Goal: Check status: Check status

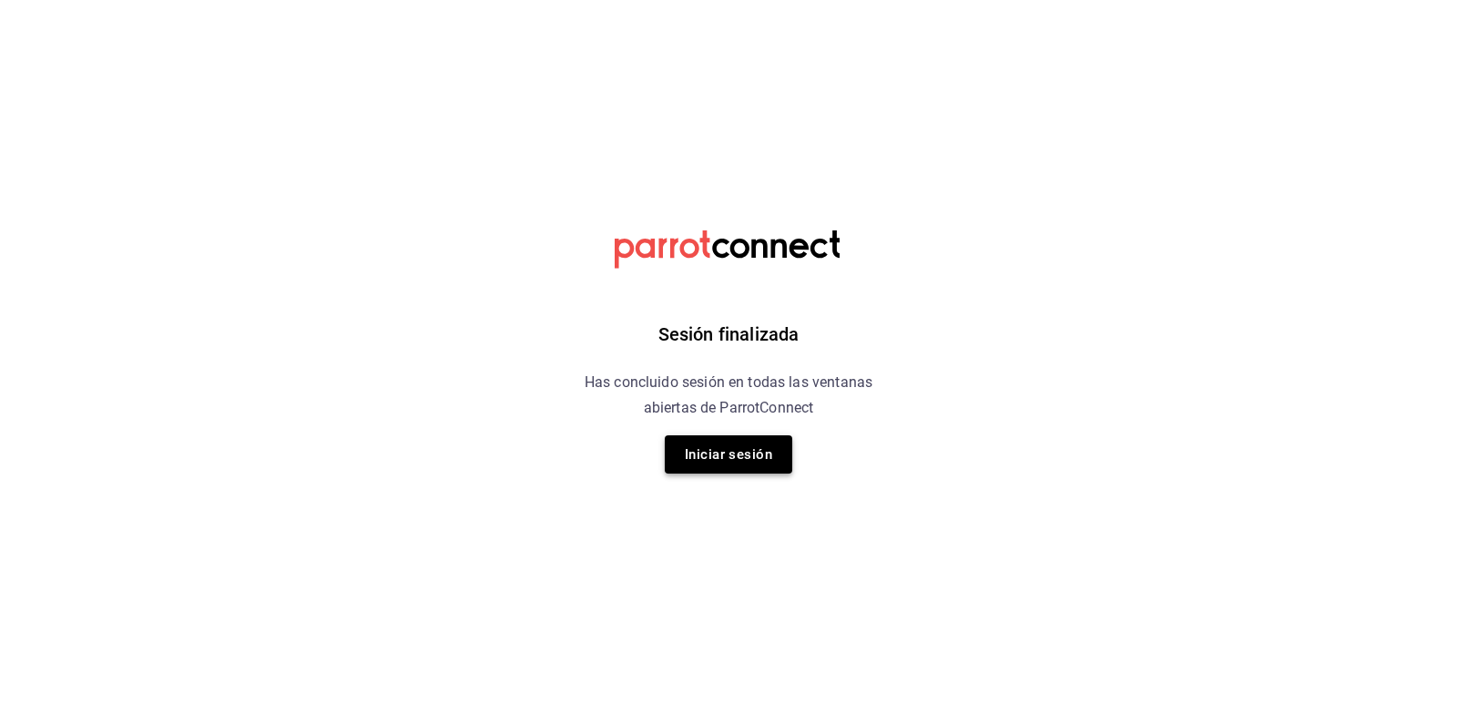
click at [747, 462] on button "Iniciar sesión" at bounding box center [728, 454] width 127 height 38
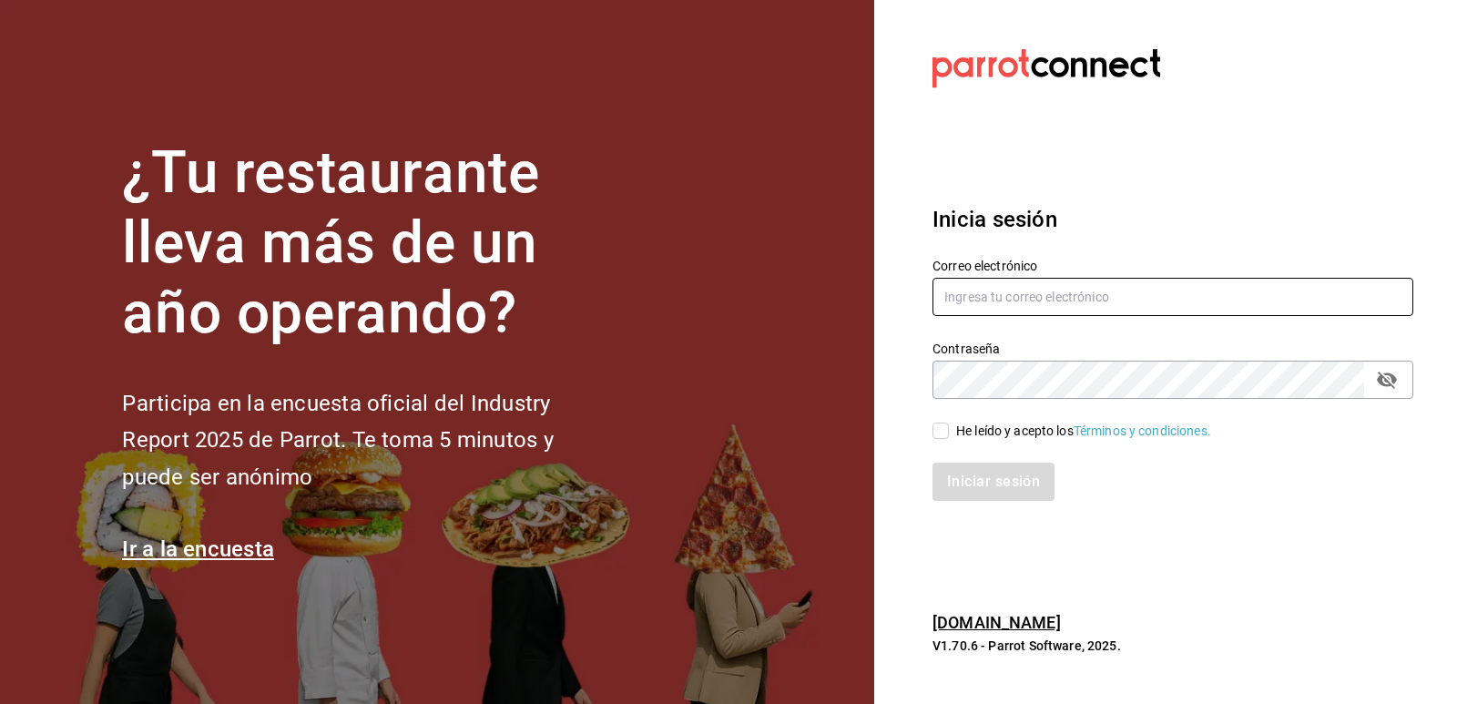
type input "jorgedelascasas@hotmail.com"
drag, startPoint x: 942, startPoint y: 428, endPoint x: 946, endPoint y: 442, distance: 14.1
click at [941, 428] on input "He leído y acepto los Términos y condiciones." at bounding box center [940, 430] width 16 height 16
checkbox input "true"
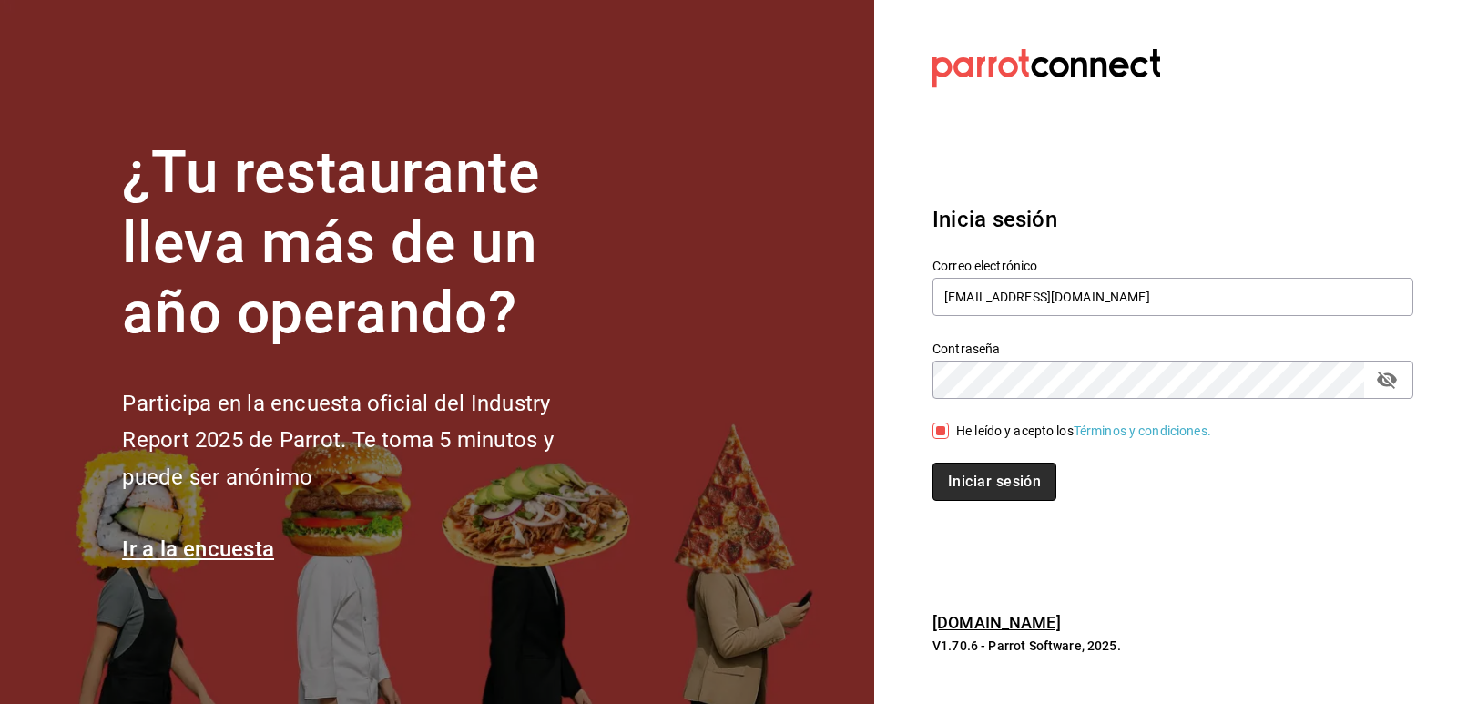
click at [957, 473] on button "Iniciar sesión" at bounding box center [994, 481] width 124 height 38
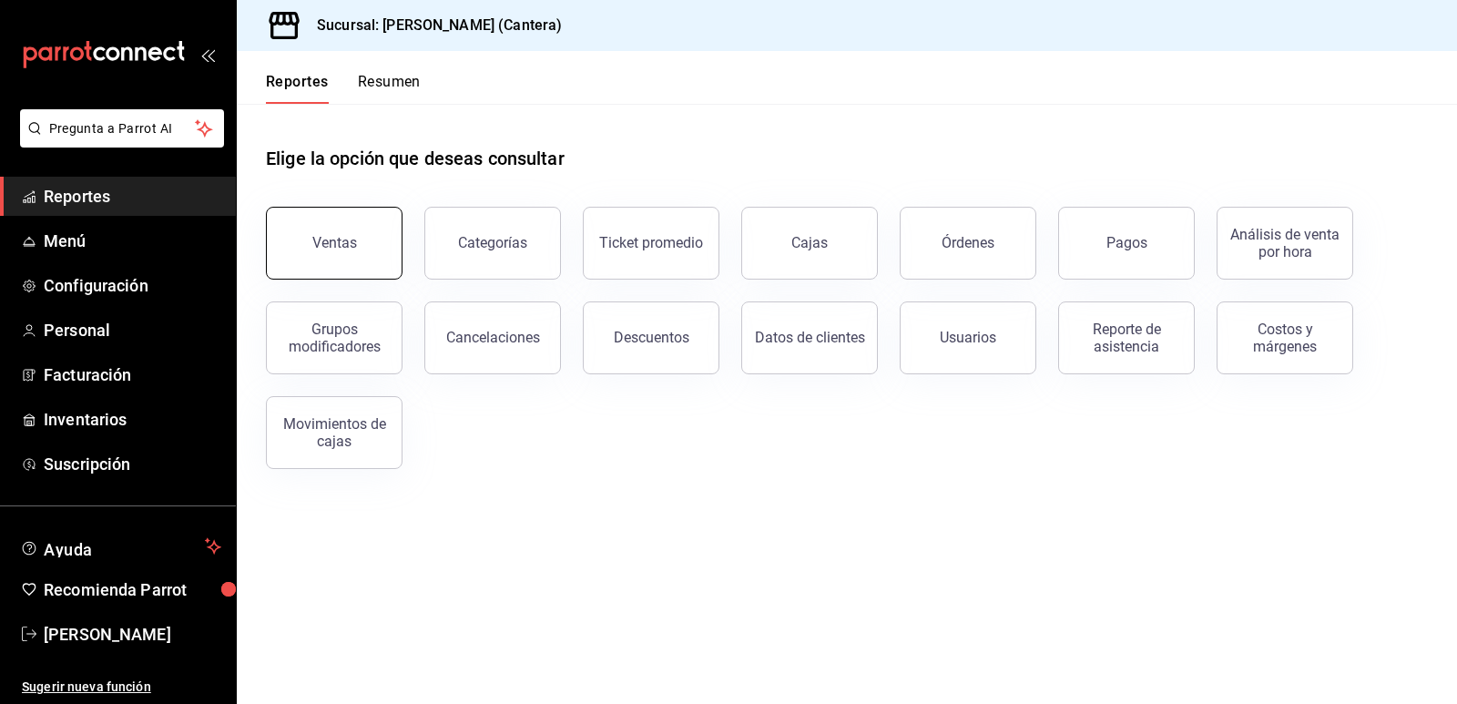
click at [350, 231] on button "Ventas" at bounding box center [334, 243] width 137 height 73
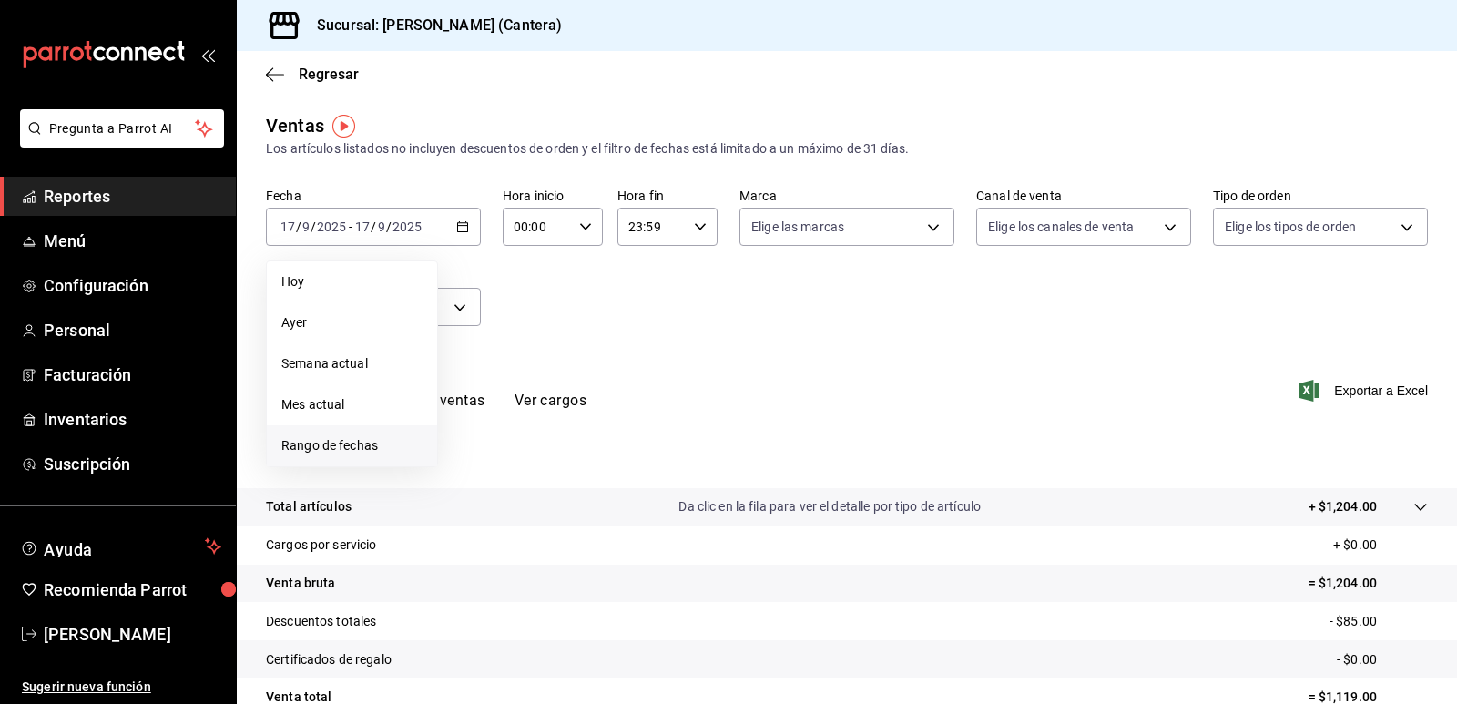
click at [329, 442] on span "Rango de fechas" at bounding box center [351, 445] width 141 height 19
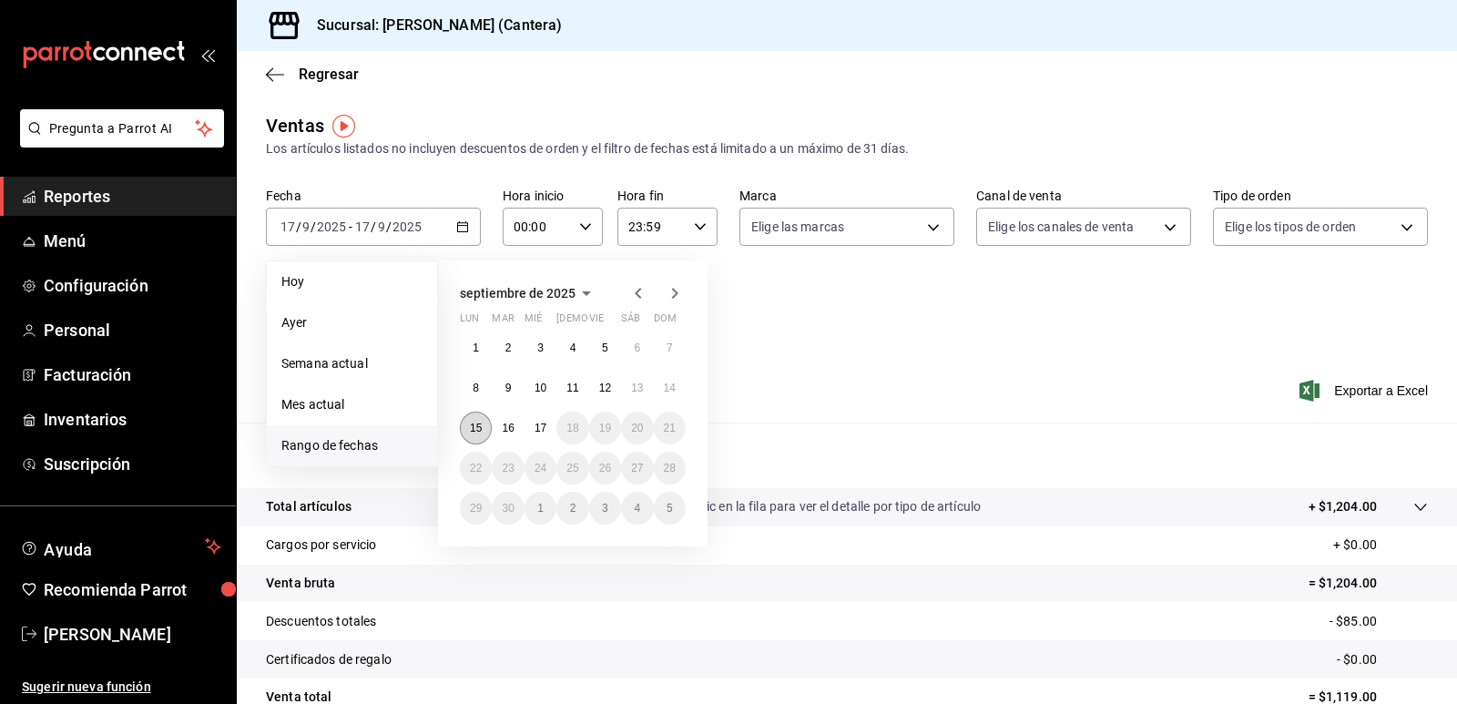
click at [474, 427] on abbr "15" at bounding box center [476, 428] width 12 height 13
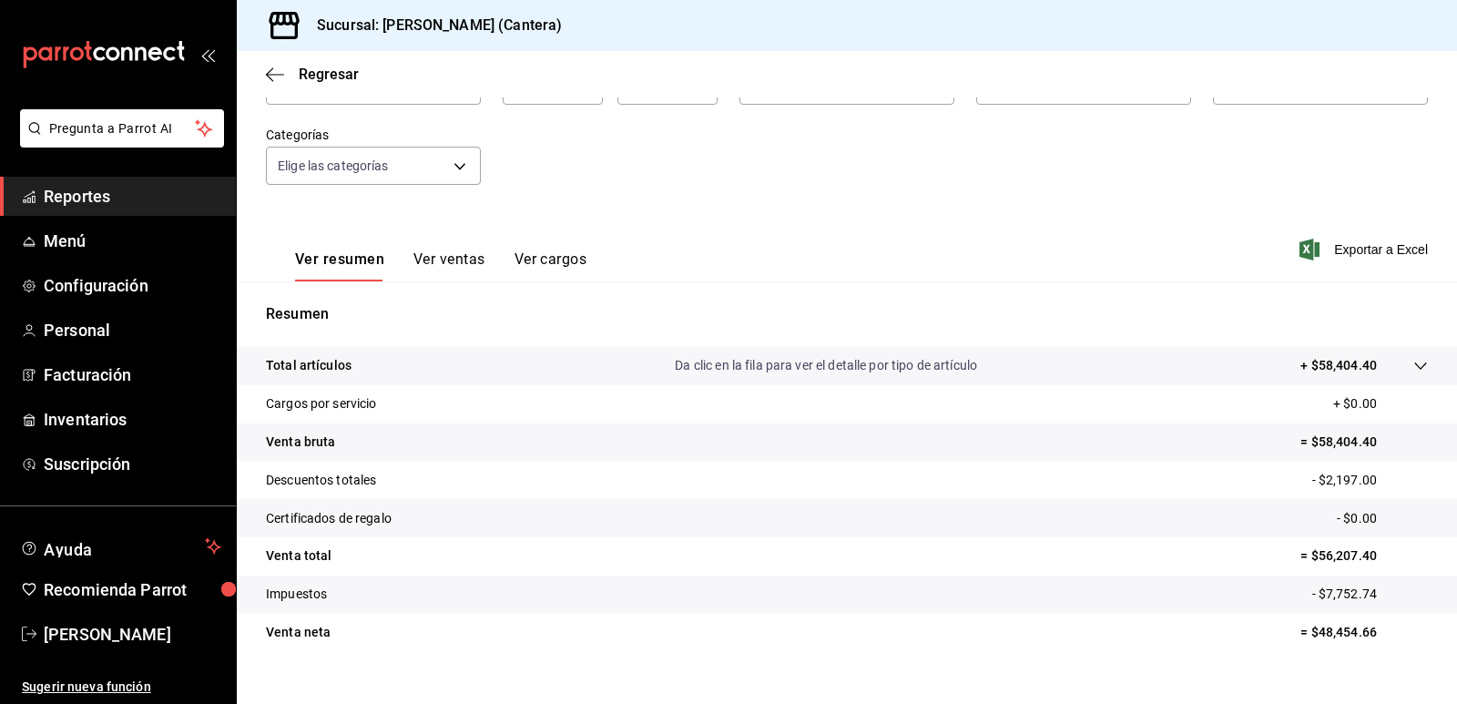
scroll to position [168, 0]
